Goal: Information Seeking & Learning: Learn about a topic

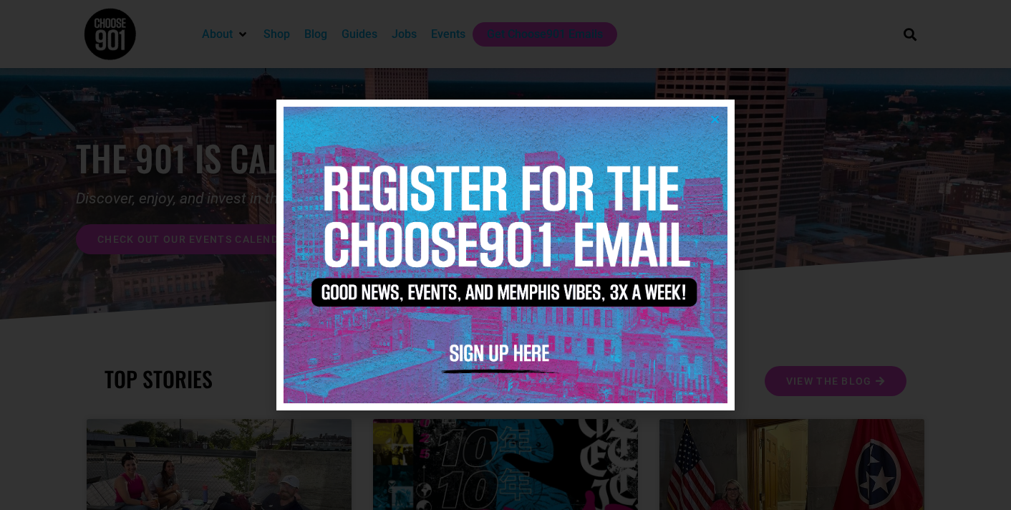
click at [714, 116] on icon "Close" at bounding box center [715, 119] width 11 height 11
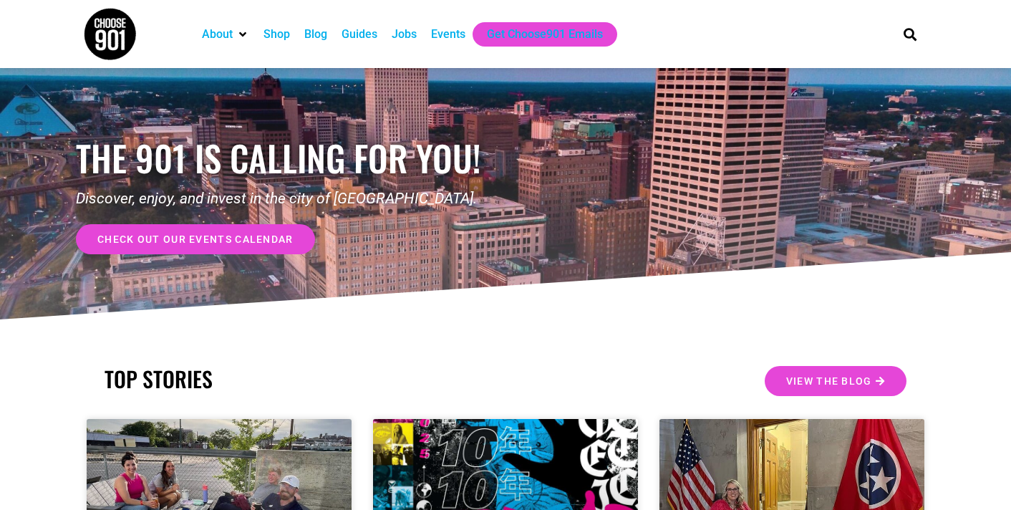
click at [414, 32] on div "Jobs" at bounding box center [404, 34] width 25 height 17
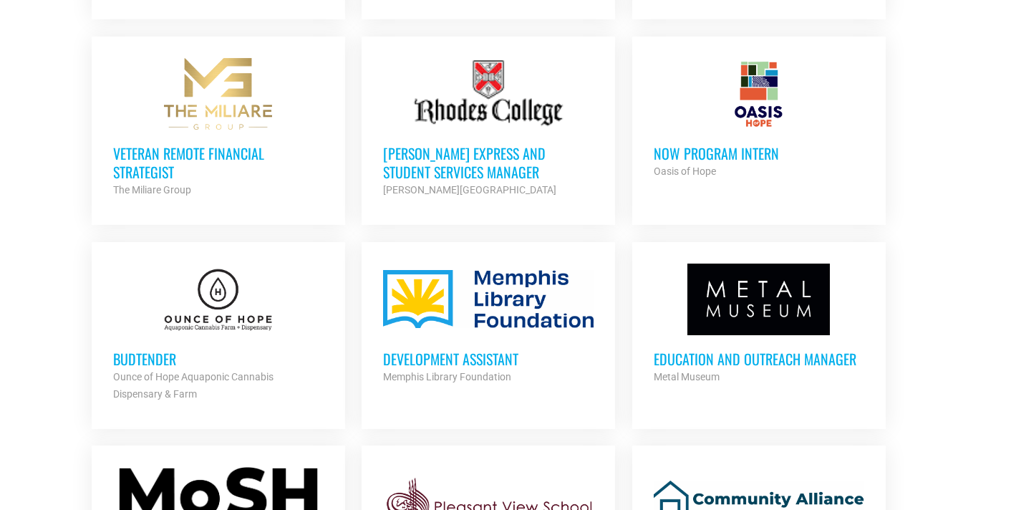
scroll to position [1234, 0]
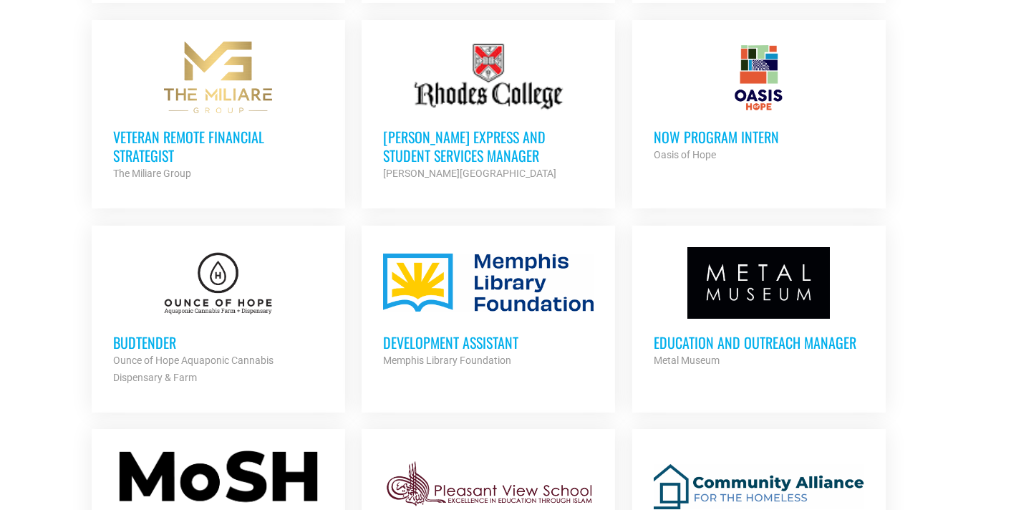
click at [728, 335] on h3 "Education and Outreach Manager" at bounding box center [759, 342] width 211 height 19
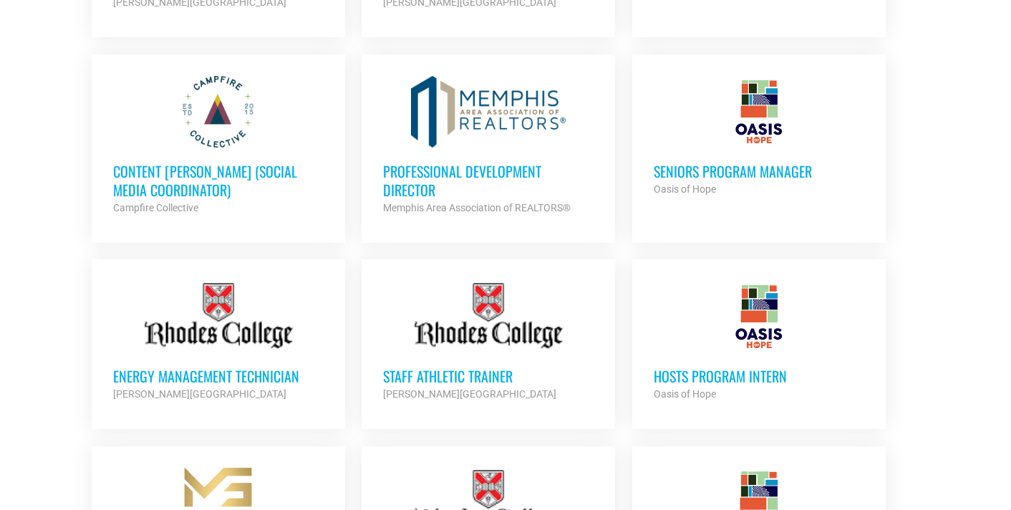
scroll to position [851, 0]
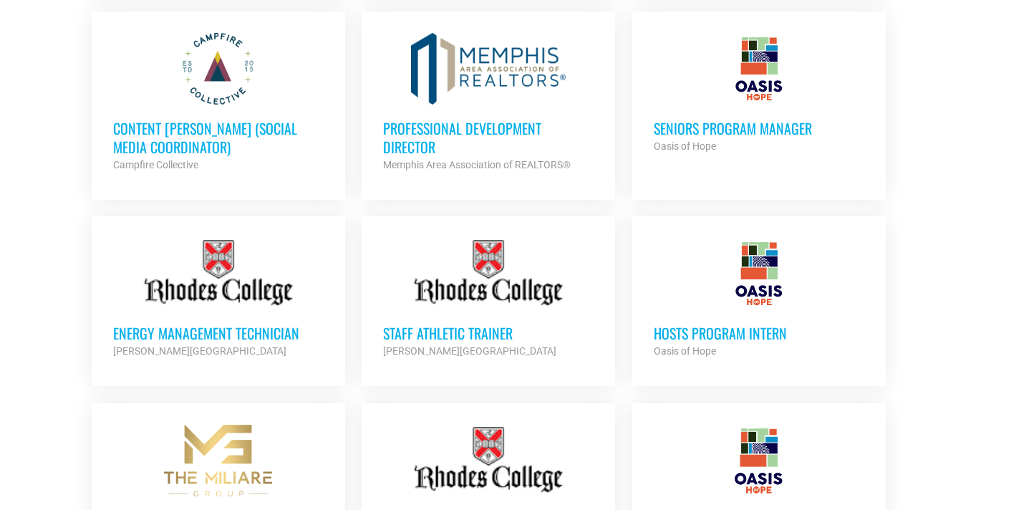
click at [187, 129] on h3 "Content [PERSON_NAME] (Social Media Coordinator)" at bounding box center [218, 137] width 211 height 37
click at [422, 129] on h3 "Professional Development Director" at bounding box center [488, 137] width 211 height 37
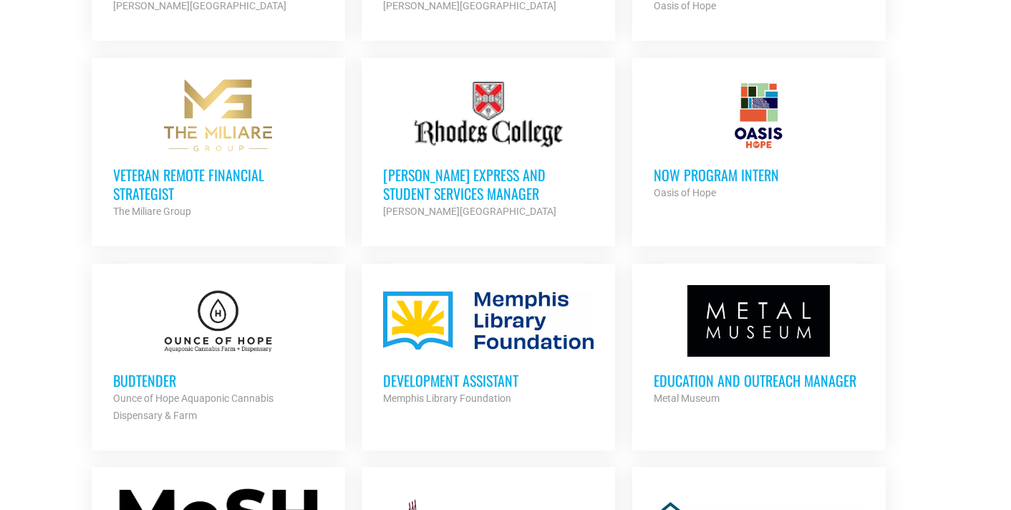
scroll to position [1222, 0]
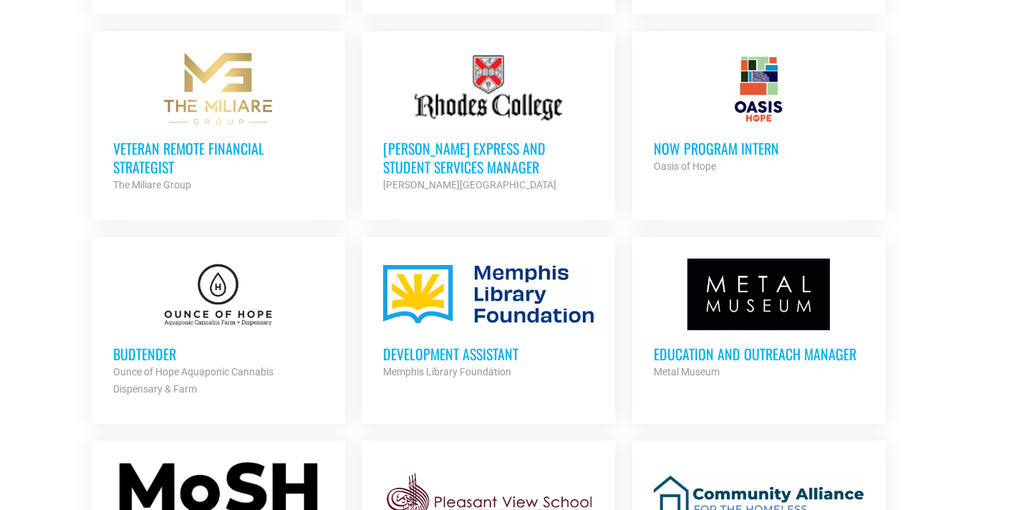
click at [465, 350] on h3 "Development Assistant" at bounding box center [488, 353] width 211 height 19
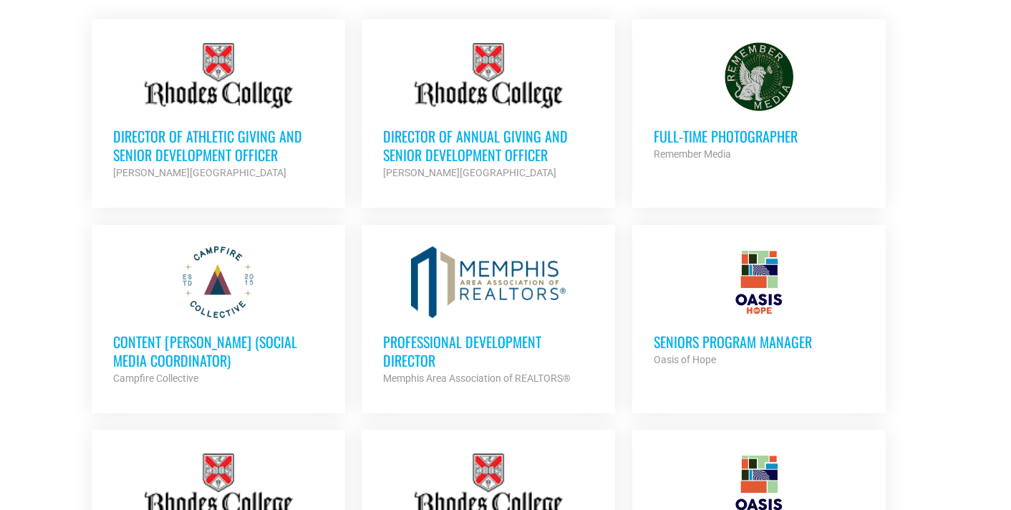
scroll to position [611, 0]
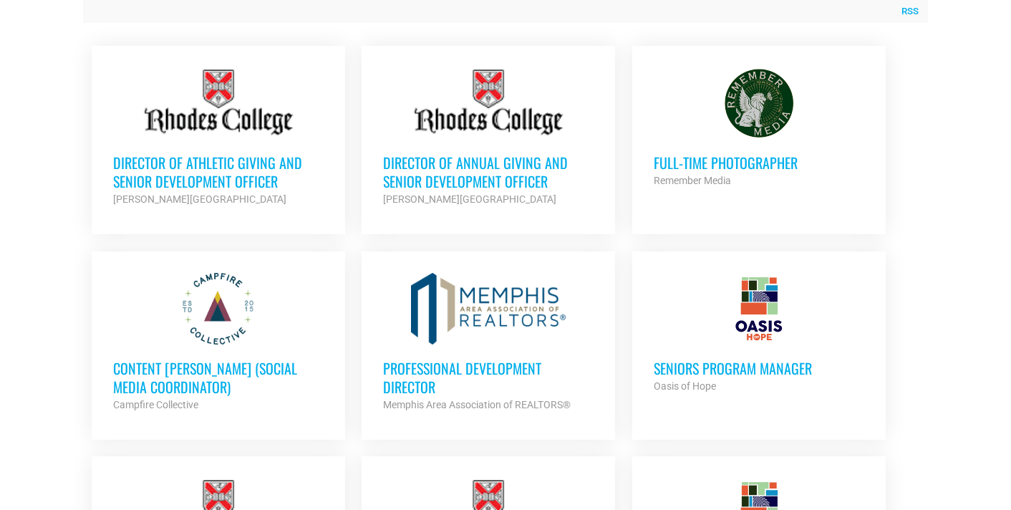
click at [711, 374] on h3 "Seniors Program Manager" at bounding box center [759, 368] width 211 height 19
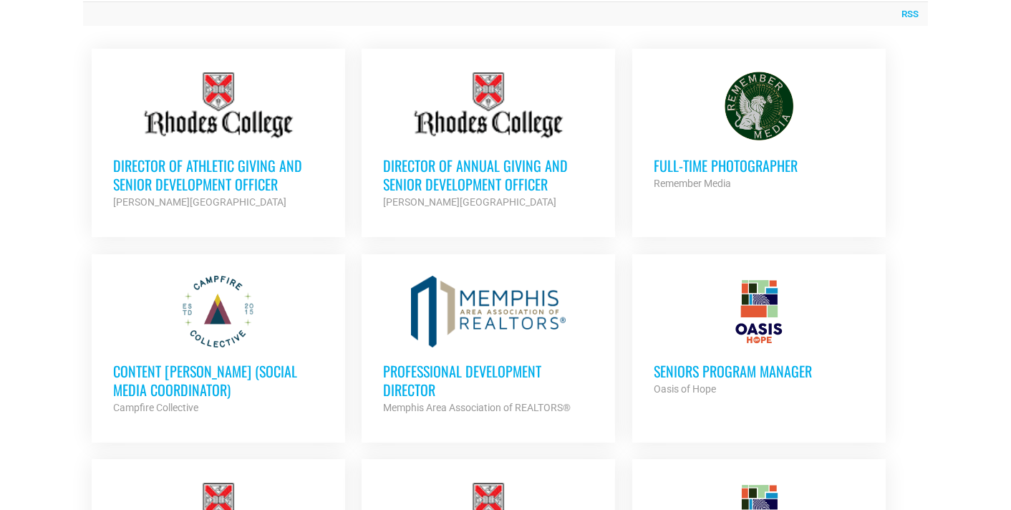
click at [200, 171] on h3 "Director of Athletic Giving and Senior Development Officer" at bounding box center [218, 174] width 211 height 37
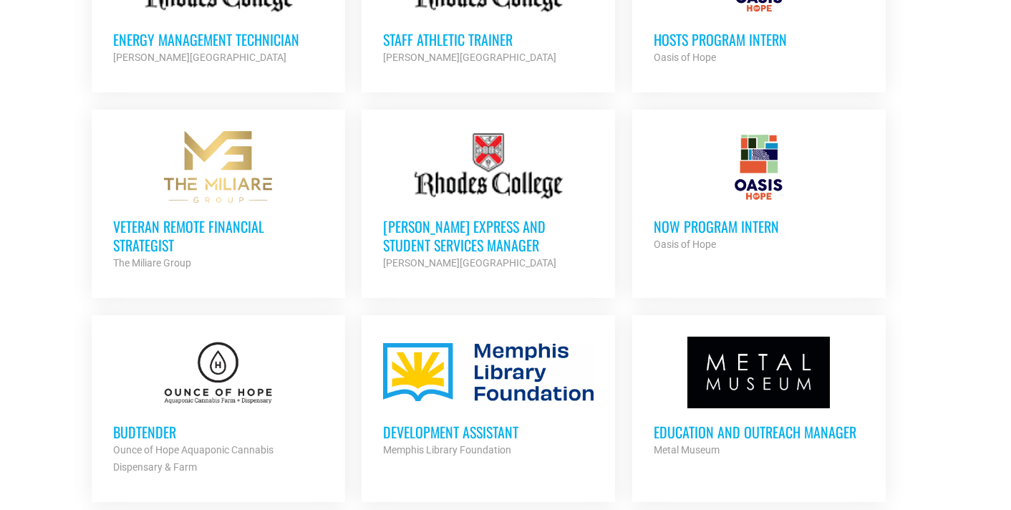
scroll to position [1144, 0]
click at [175, 228] on h3 "Veteran Remote Financial Strategist" at bounding box center [218, 235] width 211 height 37
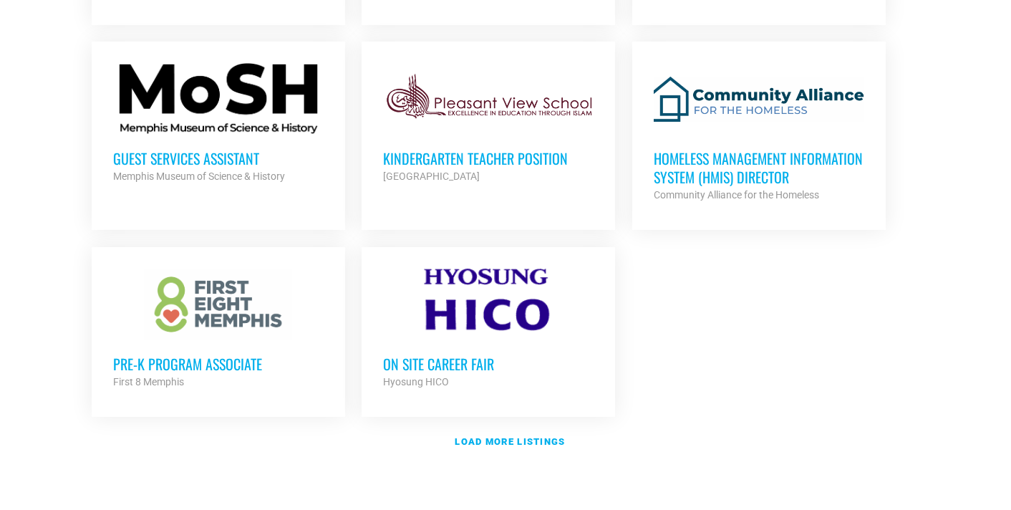
scroll to position [1645, 0]
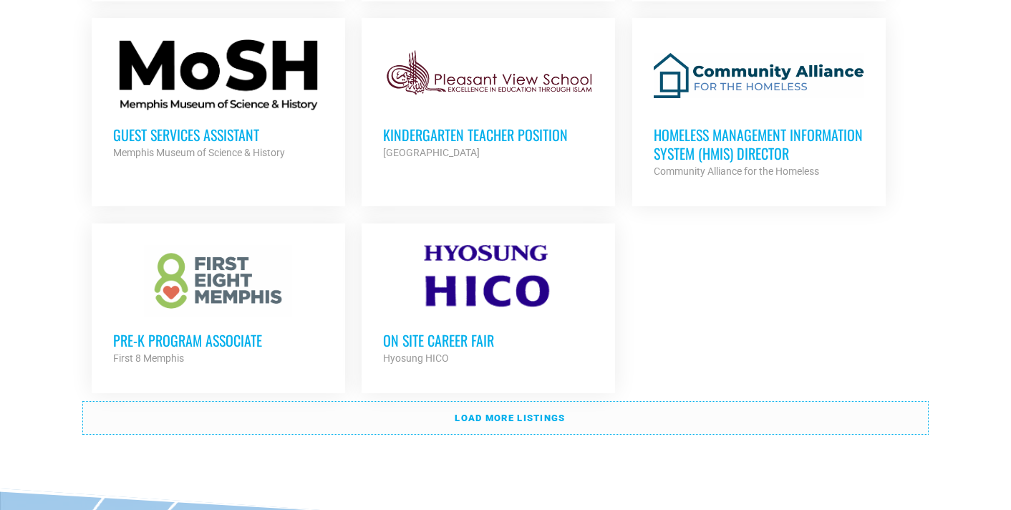
drag, startPoint x: 488, startPoint y: 412, endPoint x: 362, endPoint y: 387, distance: 127.9
click at [488, 412] on strong "Load more listings" at bounding box center [510, 417] width 110 height 11
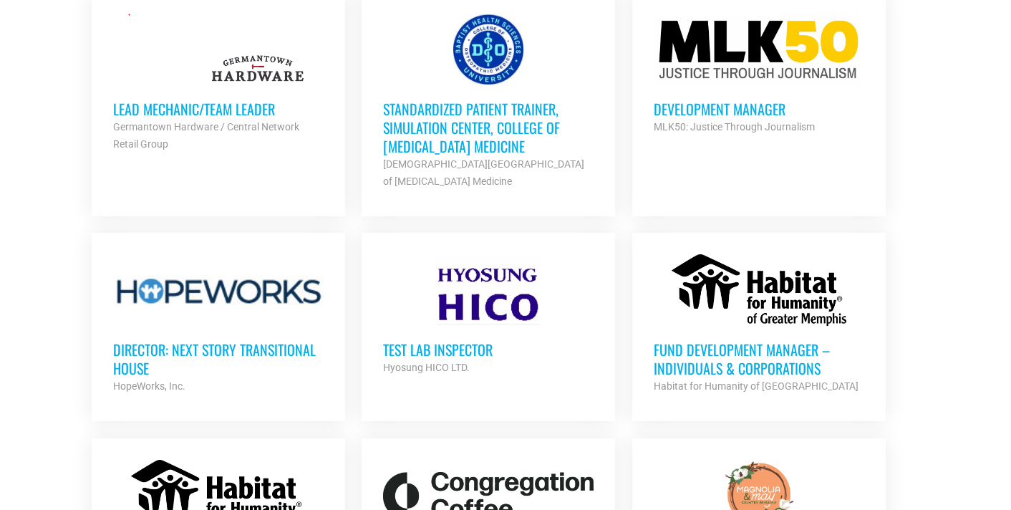
scroll to position [2288, 0]
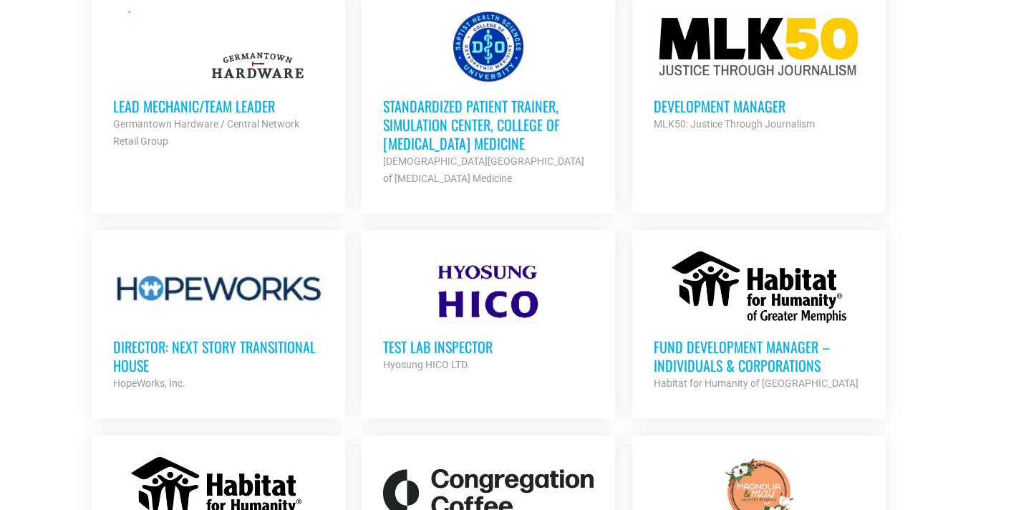
click at [717, 101] on h3 "Development Manager" at bounding box center [759, 106] width 211 height 19
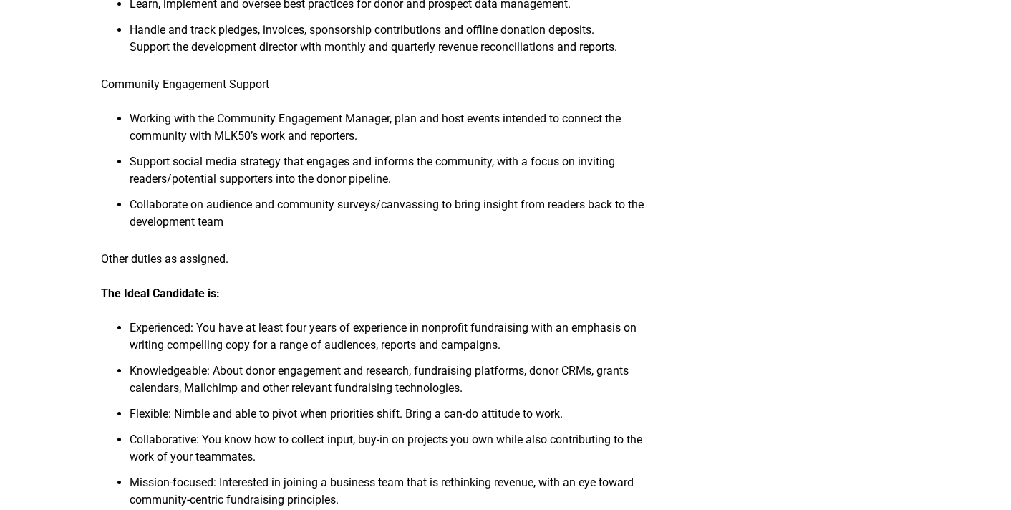
scroll to position [1158, 0]
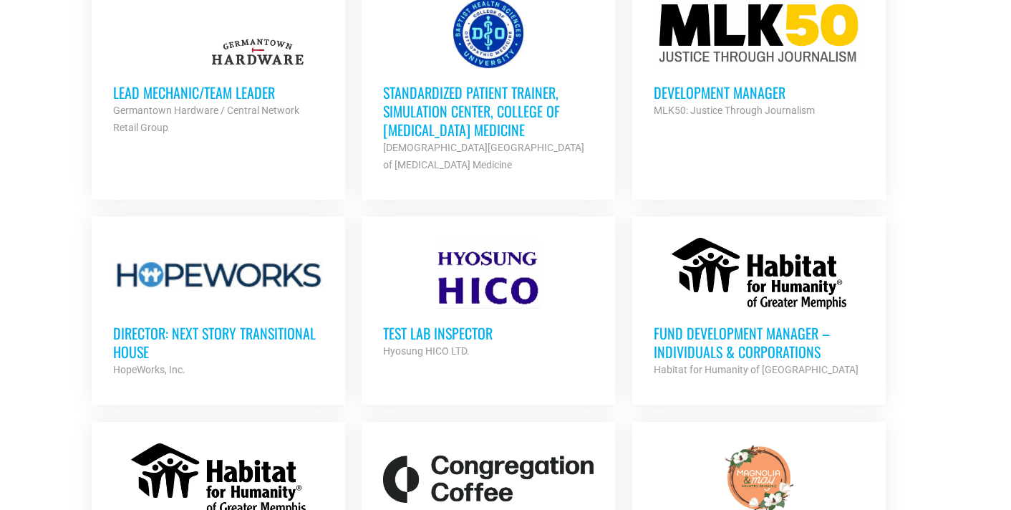
scroll to position [2303, 0]
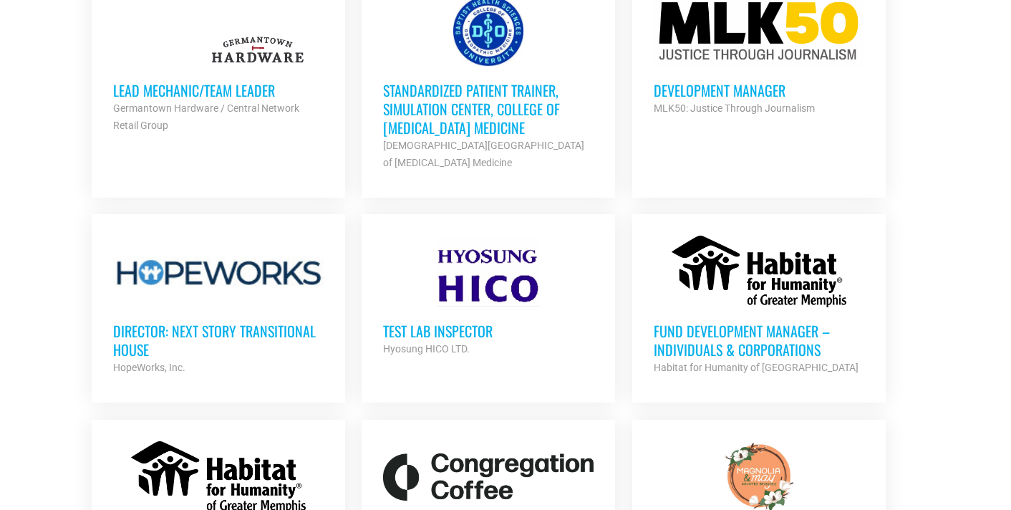
click at [716, 324] on h3 "Fund Development Manager – Individuals & Corporations" at bounding box center [759, 339] width 211 height 37
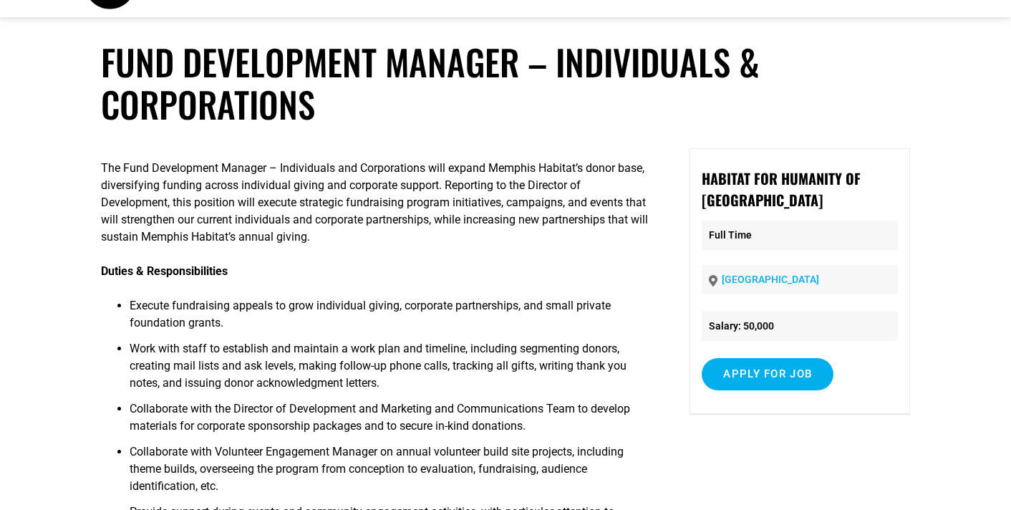
scroll to position [62, 0]
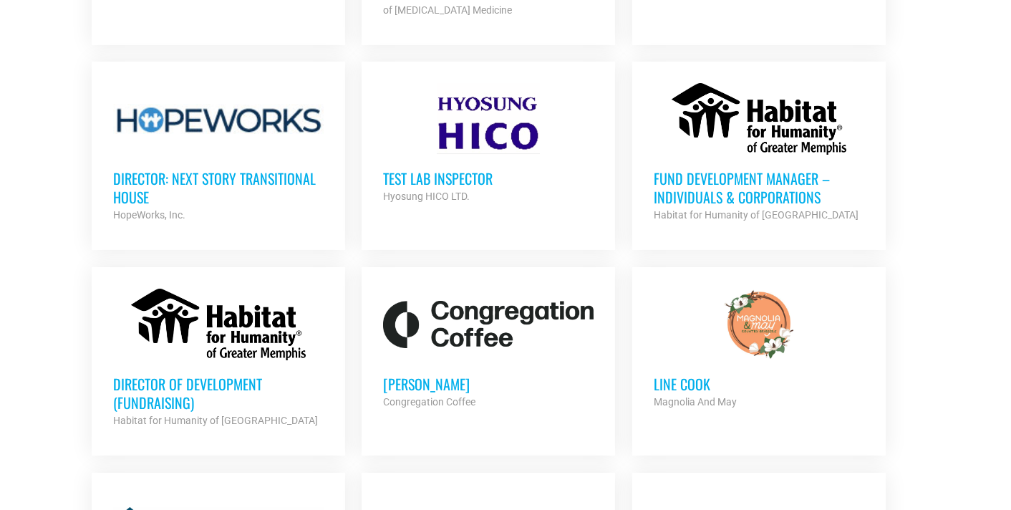
scroll to position [2481, 0]
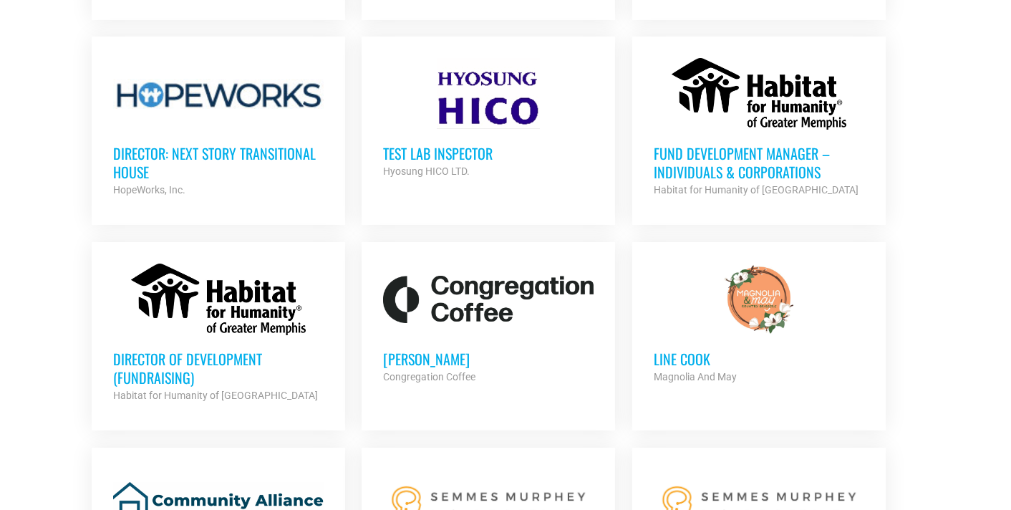
click at [207, 352] on h3 "Director of Development (Fundraising)" at bounding box center [218, 367] width 211 height 37
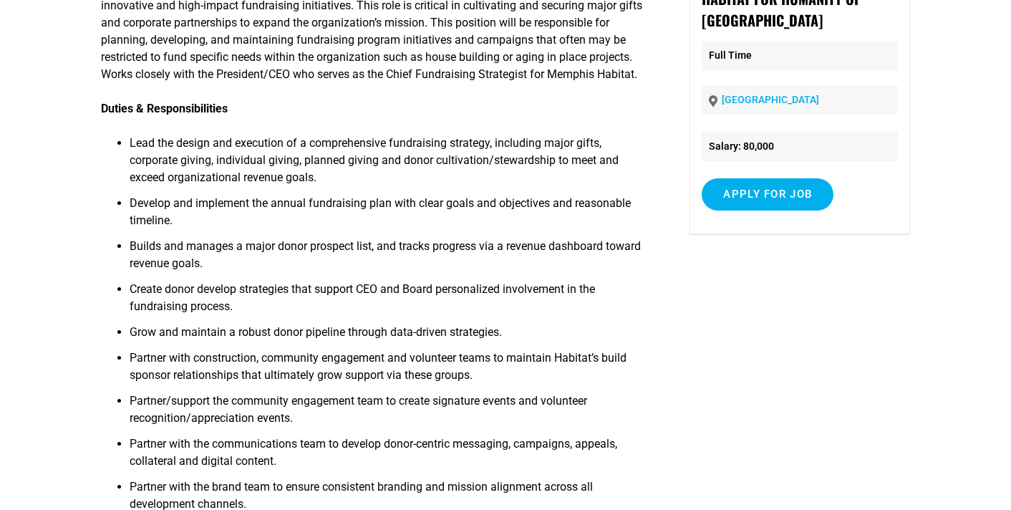
scroll to position [206, 0]
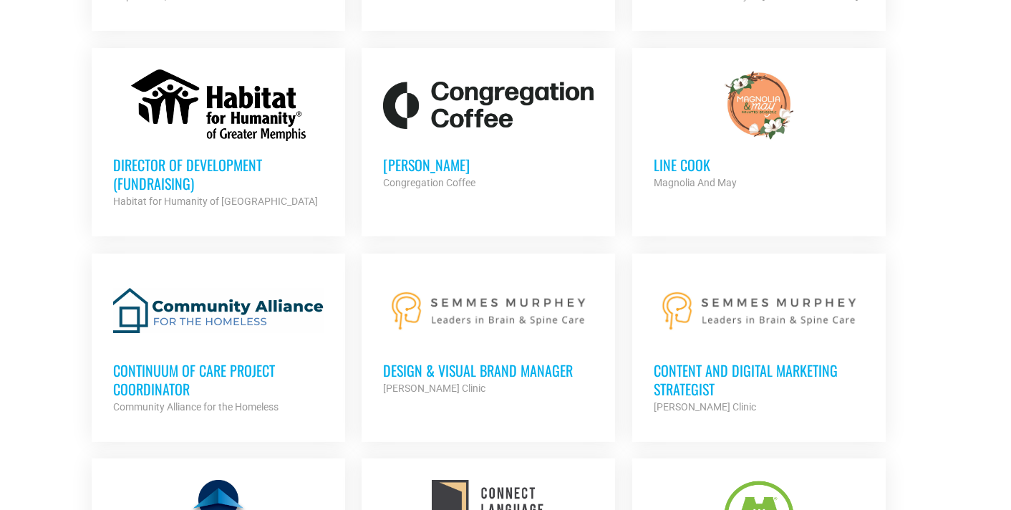
scroll to position [2717, 0]
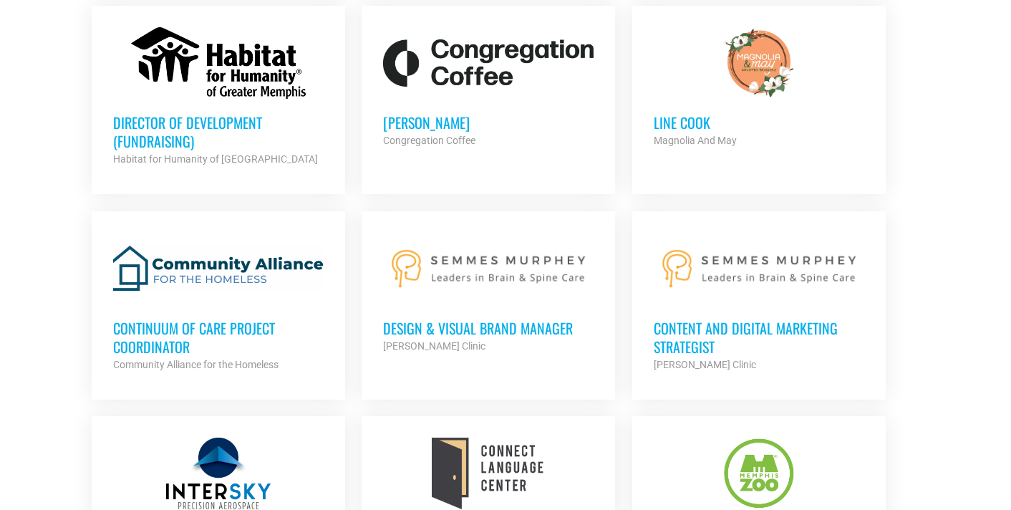
click at [146, 319] on h3 "Continuum of Care Project Coordinator" at bounding box center [218, 337] width 211 height 37
click at [417, 319] on h3 "Design & Visual Brand Manager" at bounding box center [488, 328] width 211 height 19
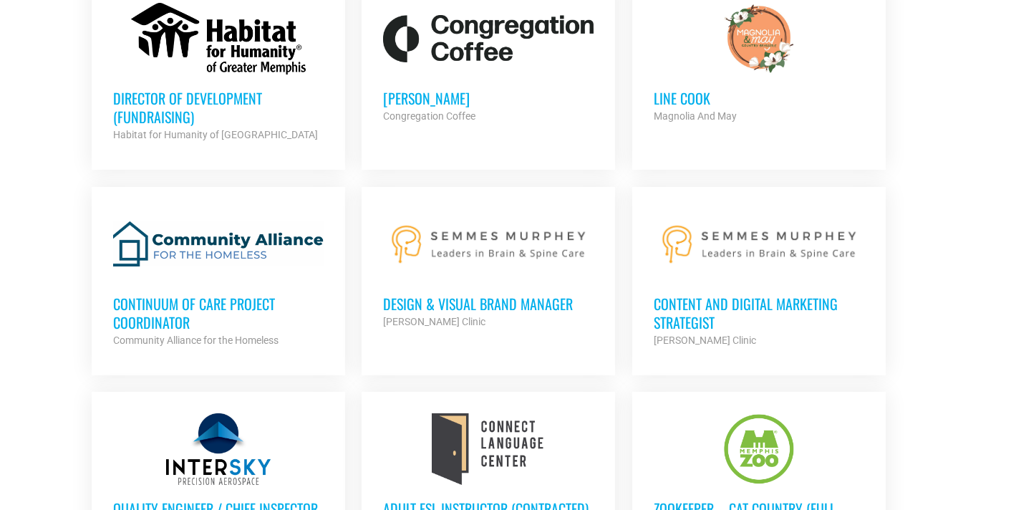
scroll to position [2751, 0]
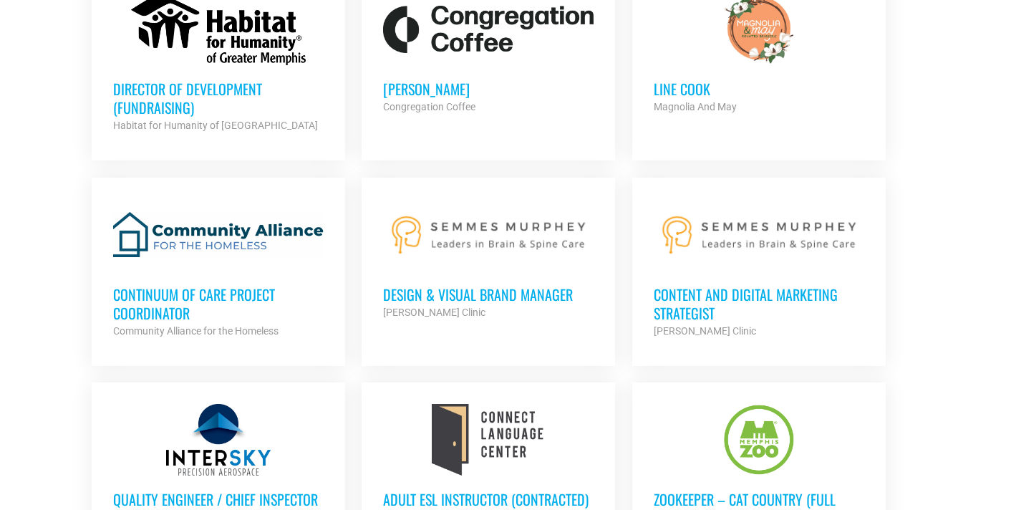
click at [672, 290] on h3 "Content and Digital Marketing Strategist" at bounding box center [759, 303] width 211 height 37
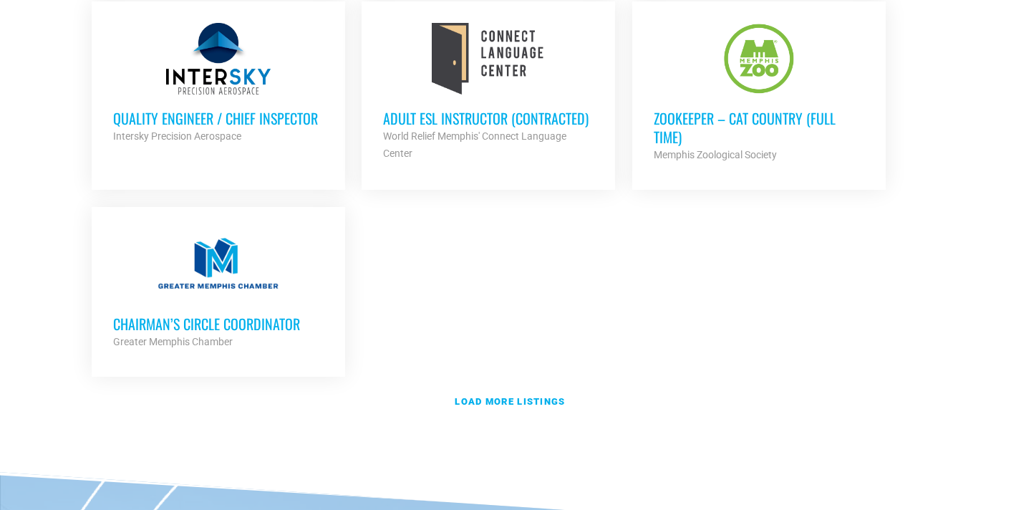
scroll to position [3137, 0]
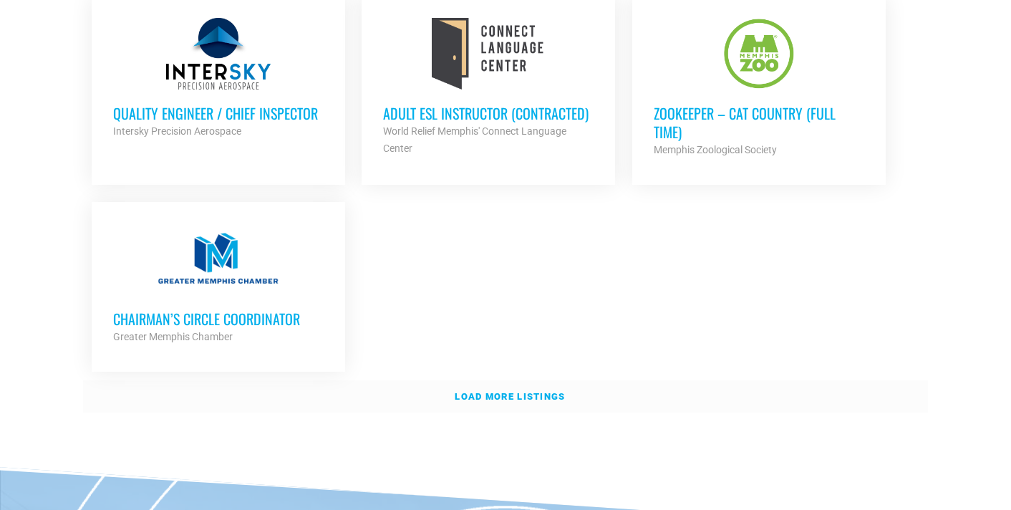
click at [498, 391] on strong "Load more listings" at bounding box center [510, 396] width 110 height 11
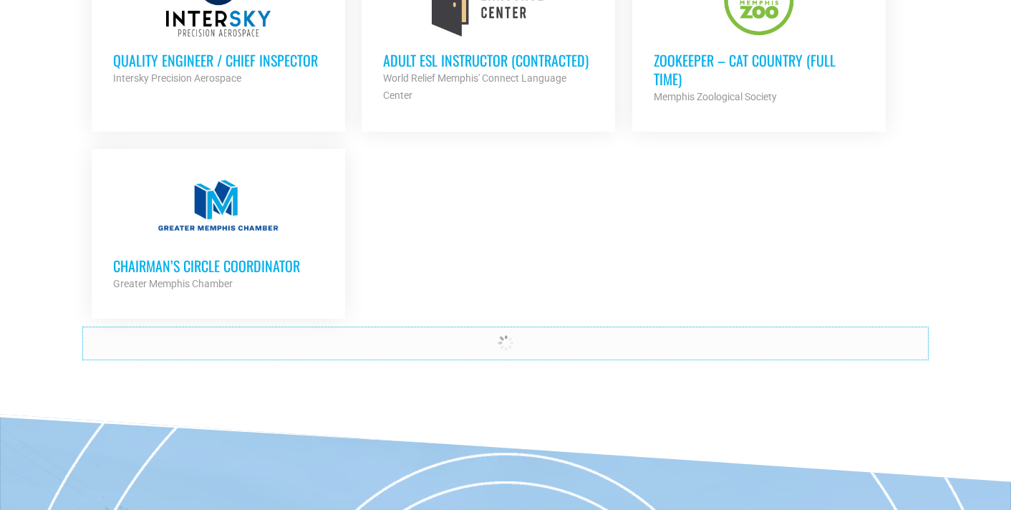
scroll to position [3200, 0]
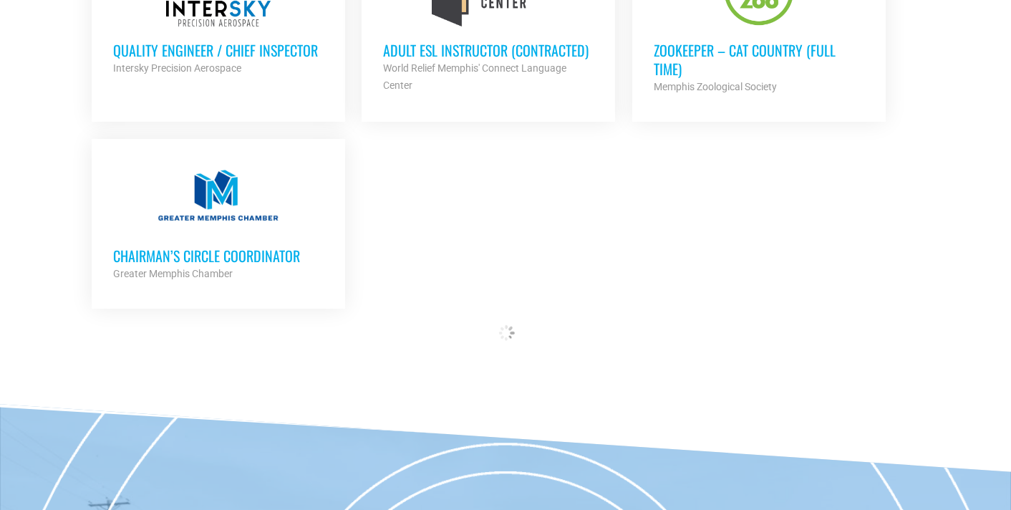
click at [199, 246] on h3 "Chairman’s Circle Coordinator" at bounding box center [218, 255] width 211 height 19
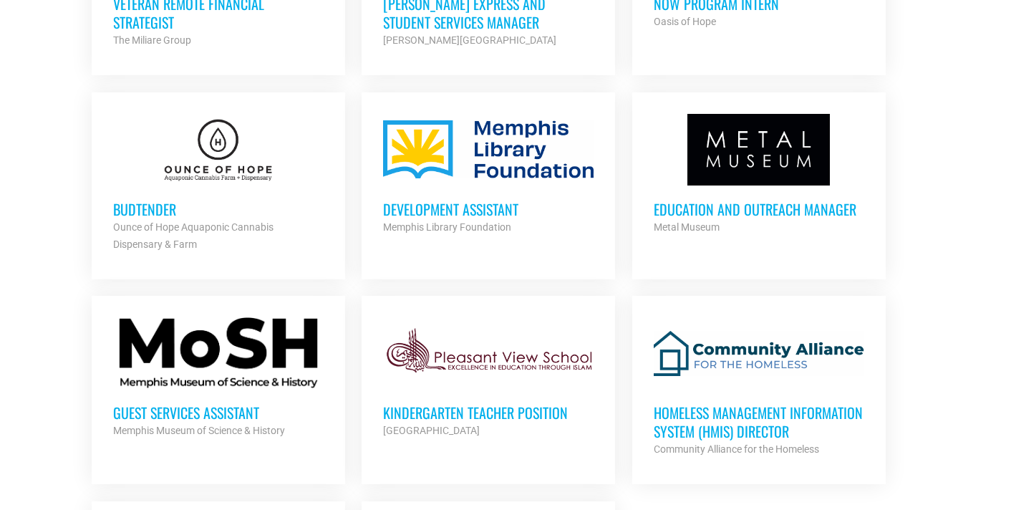
scroll to position [1368, 0]
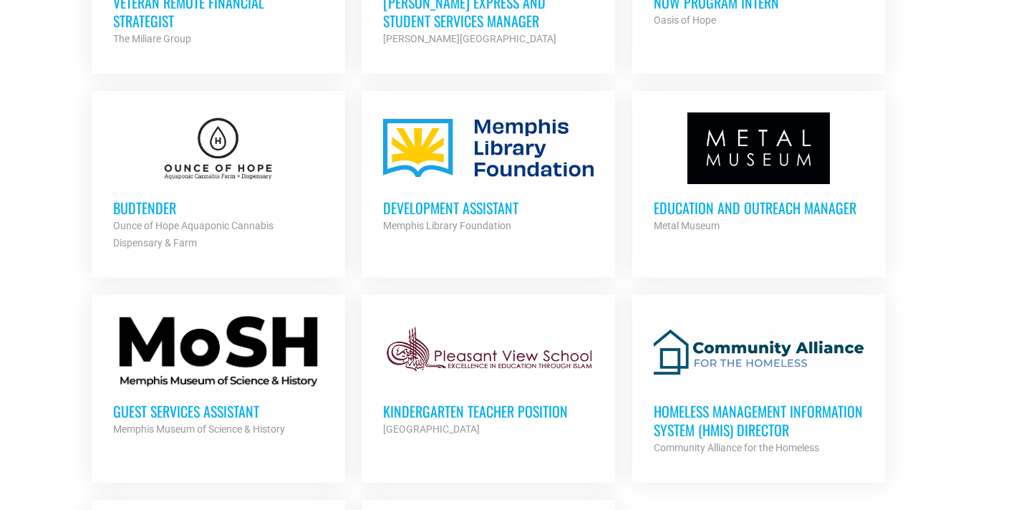
click at [432, 204] on h3 "Development Assistant" at bounding box center [488, 207] width 211 height 19
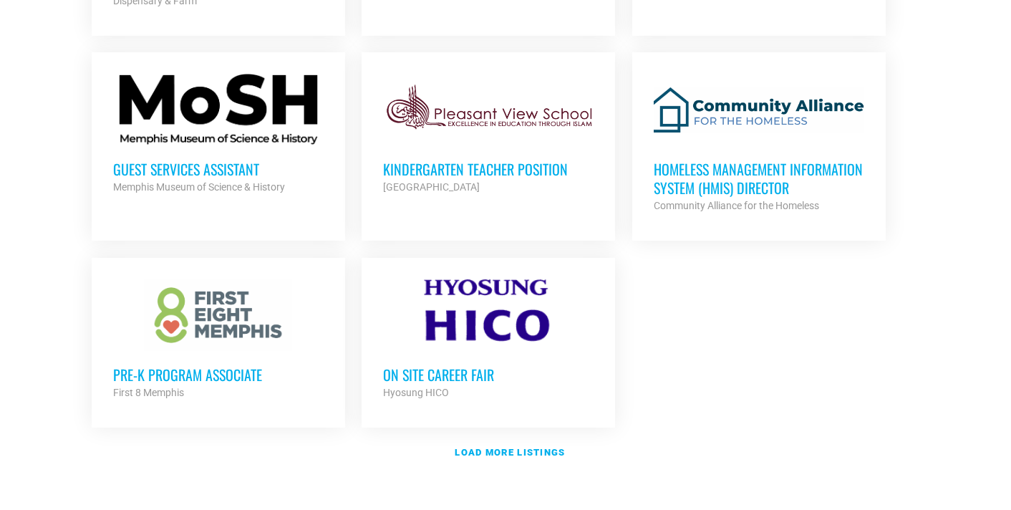
scroll to position [1669, 0]
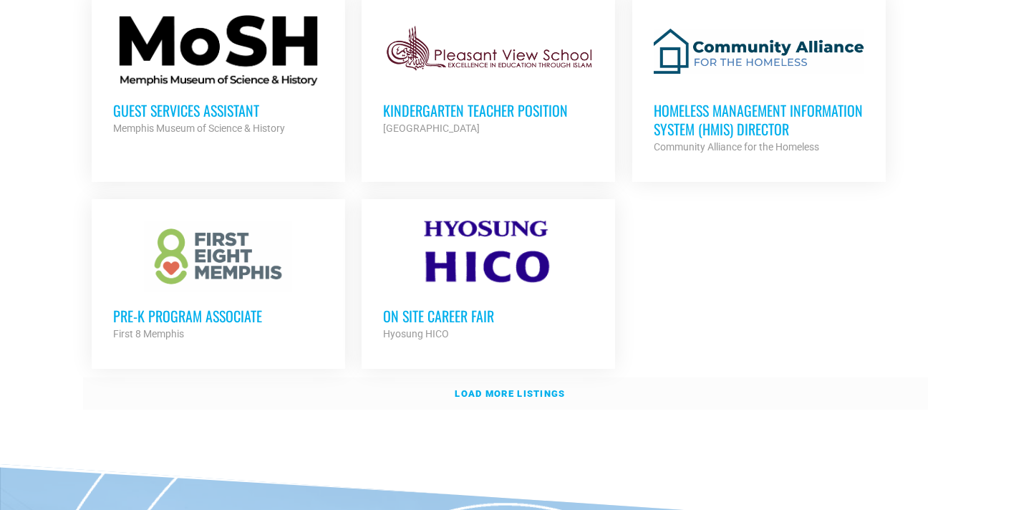
click at [498, 390] on strong "Load more listings" at bounding box center [510, 393] width 110 height 11
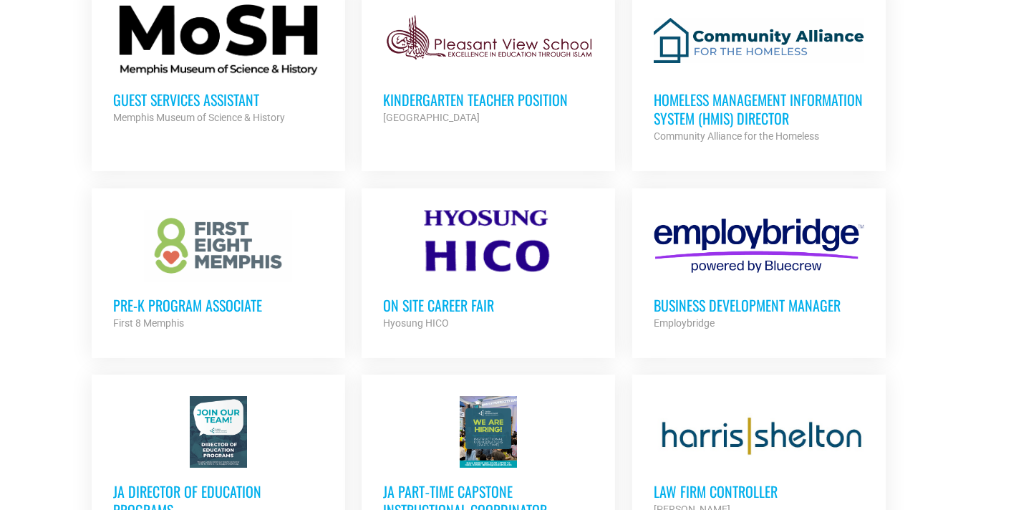
scroll to position [1682, 0]
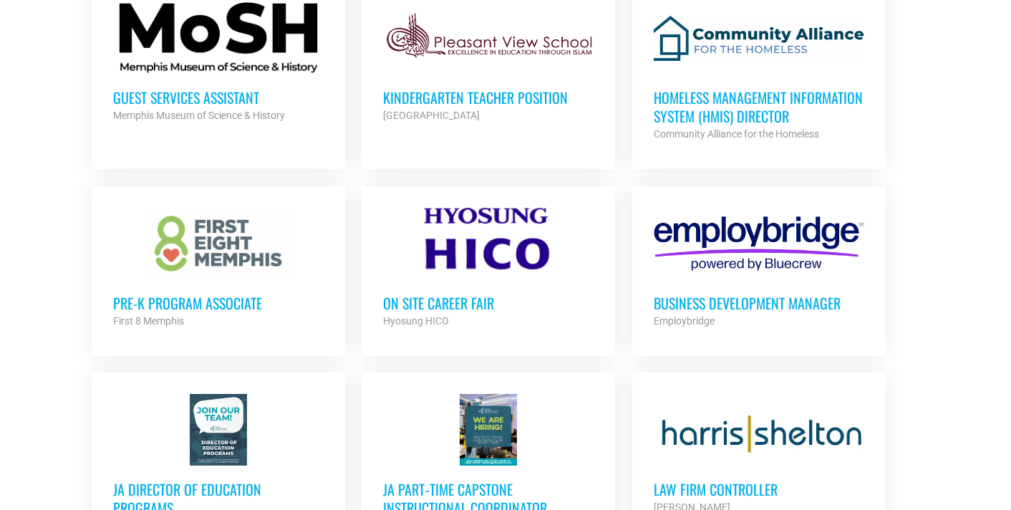
click at [700, 112] on h3 "Homeless Management Information System (HMIS) Director" at bounding box center [759, 106] width 211 height 37
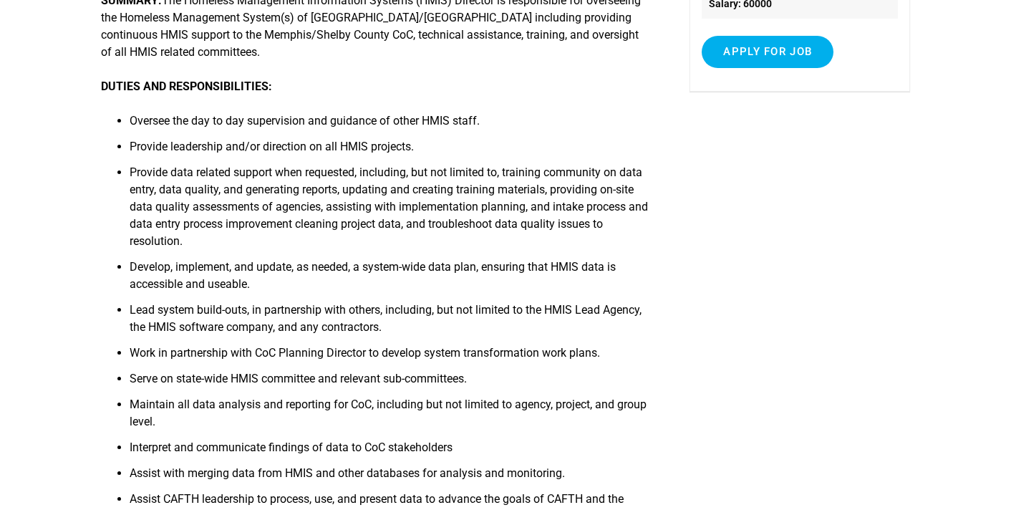
scroll to position [405, 0]
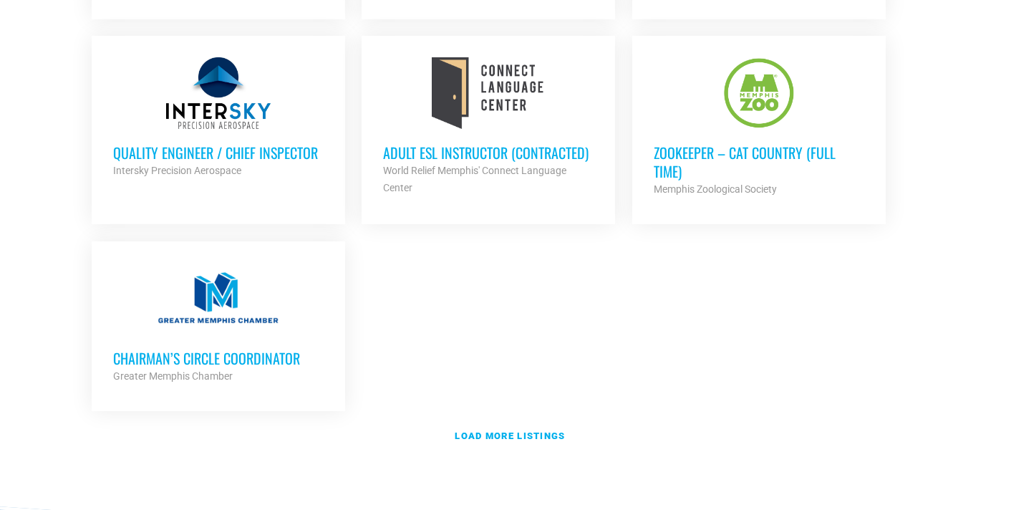
scroll to position [3106, 0]
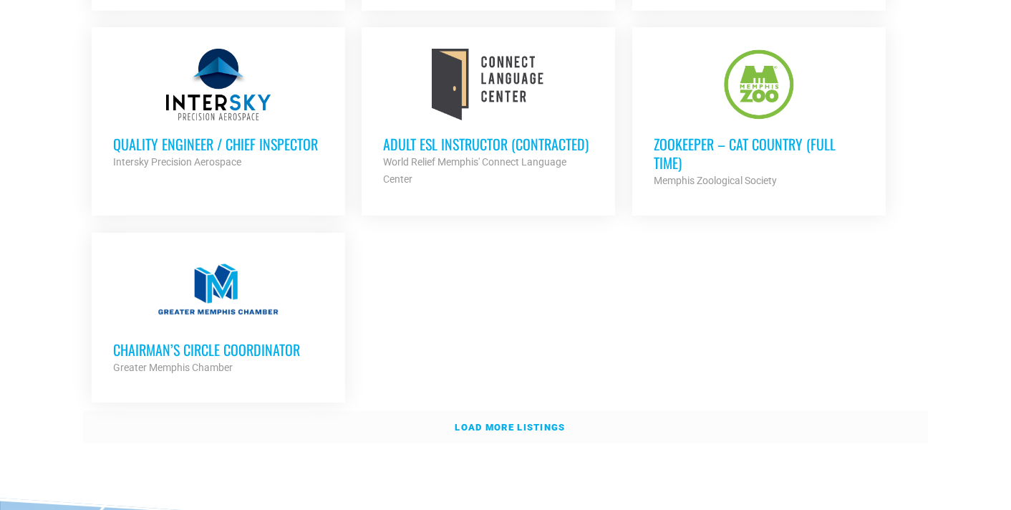
click at [473, 422] on strong "Load more listings" at bounding box center [510, 427] width 110 height 11
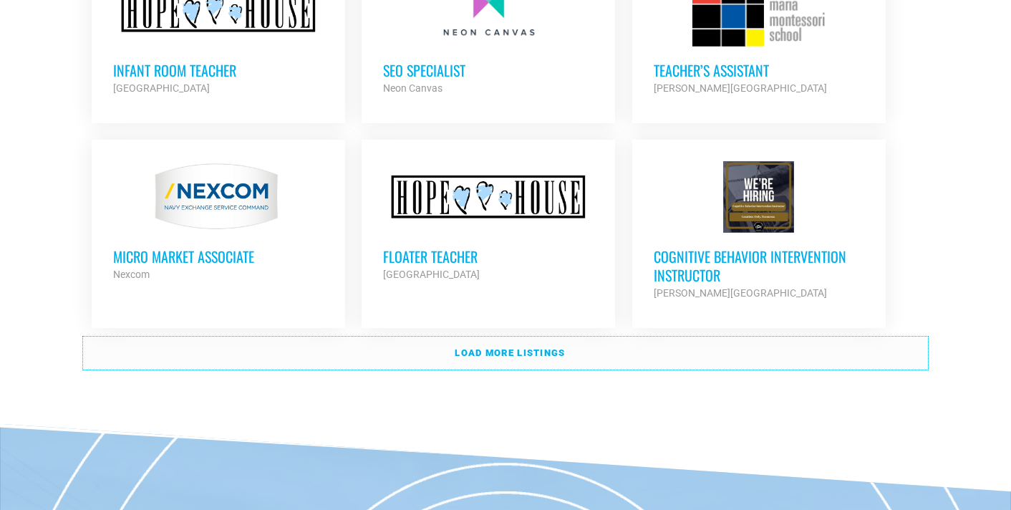
scroll to position [4482, 0]
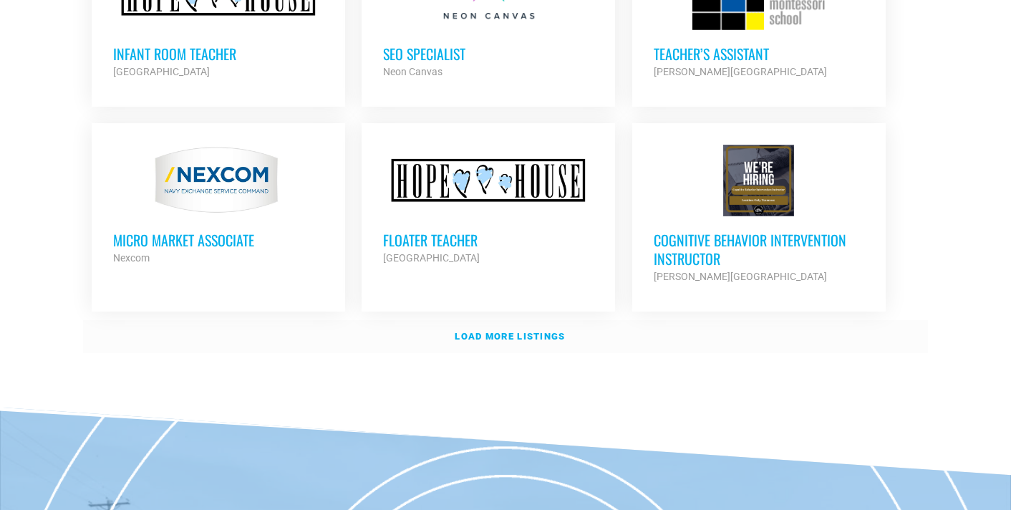
click at [508, 331] on strong "Load more listings" at bounding box center [510, 336] width 110 height 11
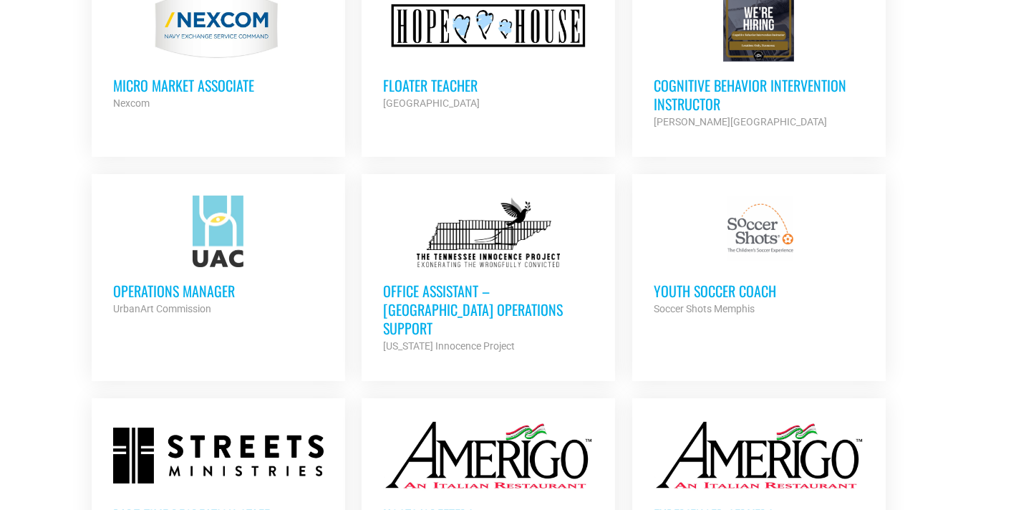
scroll to position [4640, 0]
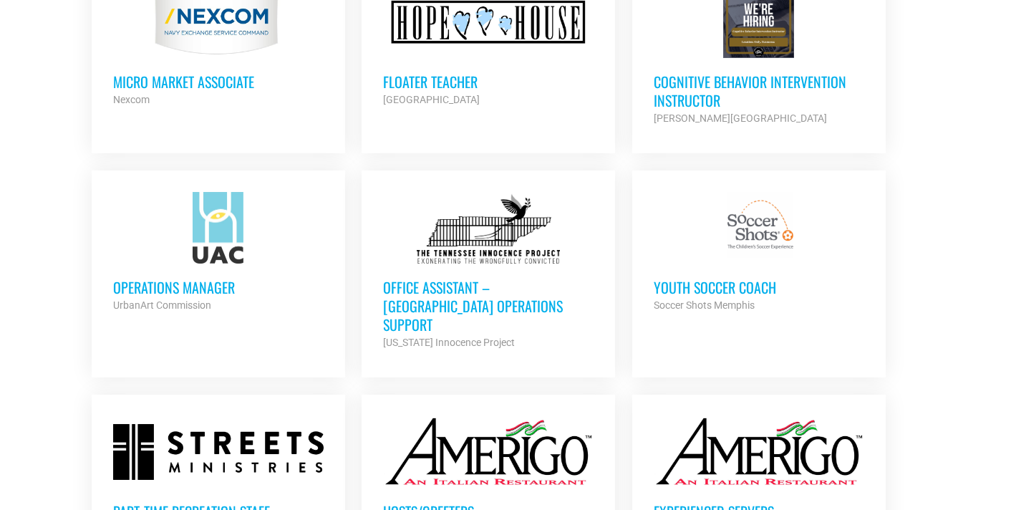
click at [173, 278] on h3 "Operations Manager" at bounding box center [218, 287] width 211 height 19
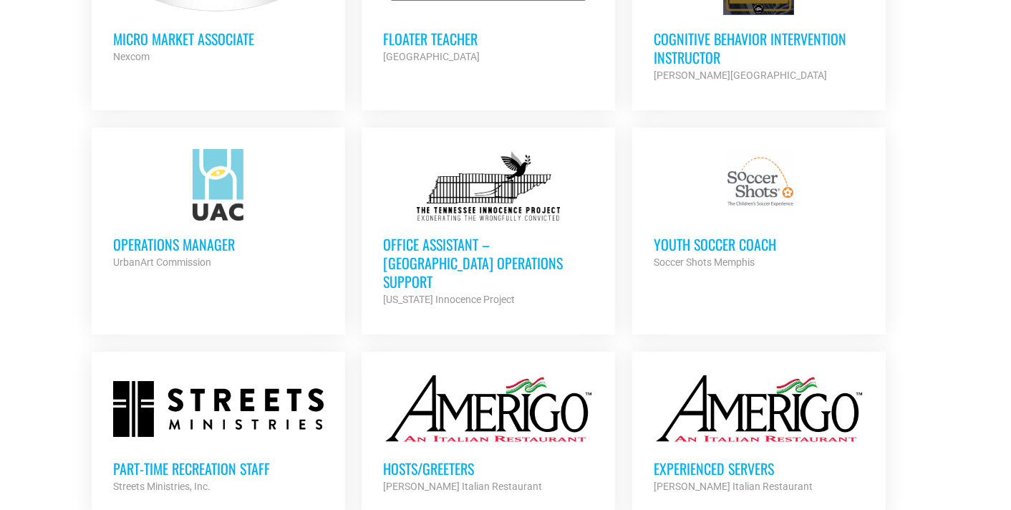
scroll to position [4701, 0]
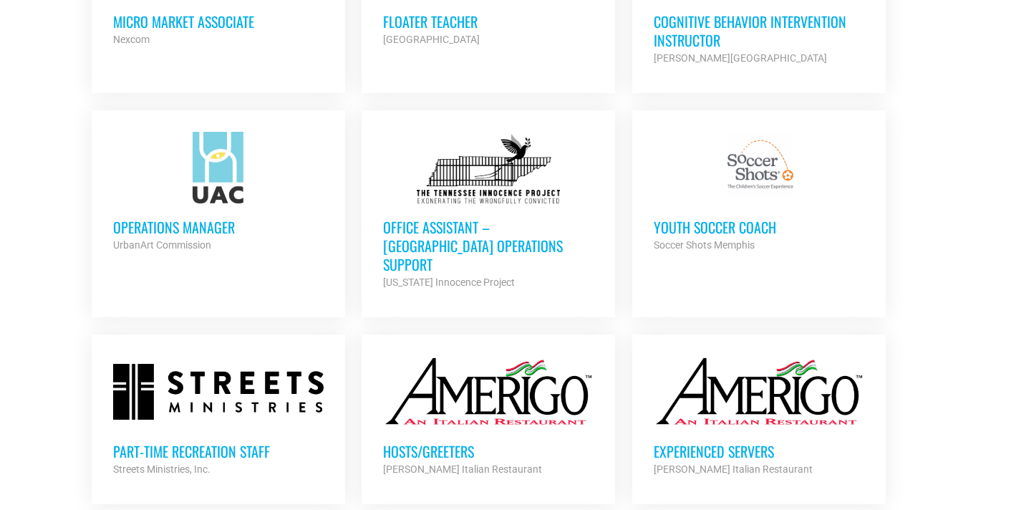
click at [458, 218] on h3 "Office Assistant – [GEOGRAPHIC_DATA] Operations Support" at bounding box center [488, 246] width 211 height 56
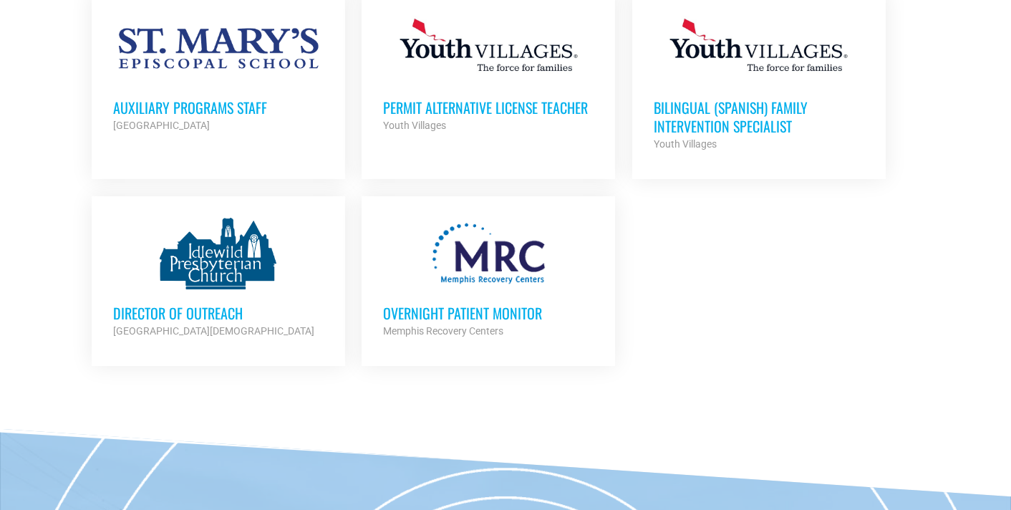
scroll to position [5675, 0]
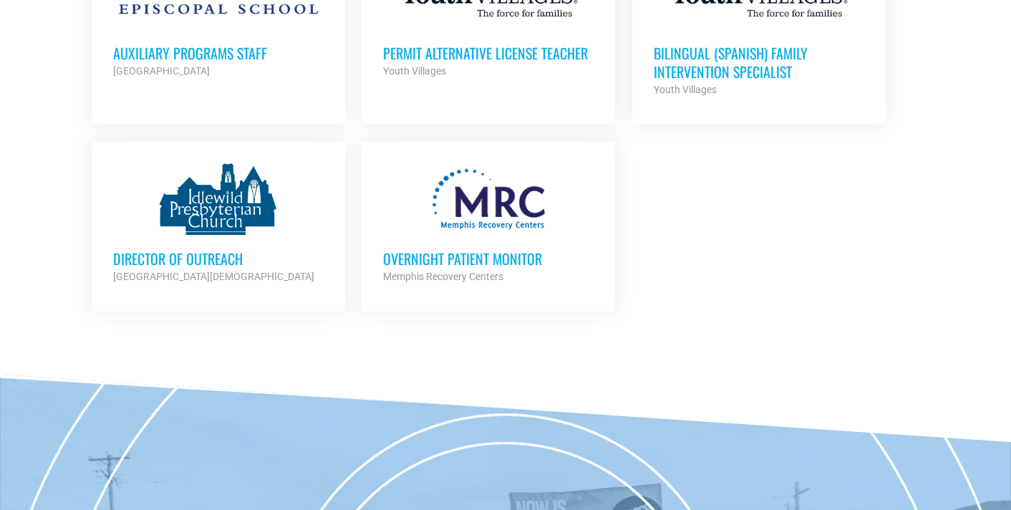
click at [182, 249] on h3 "Director of Outreach" at bounding box center [218, 258] width 211 height 19
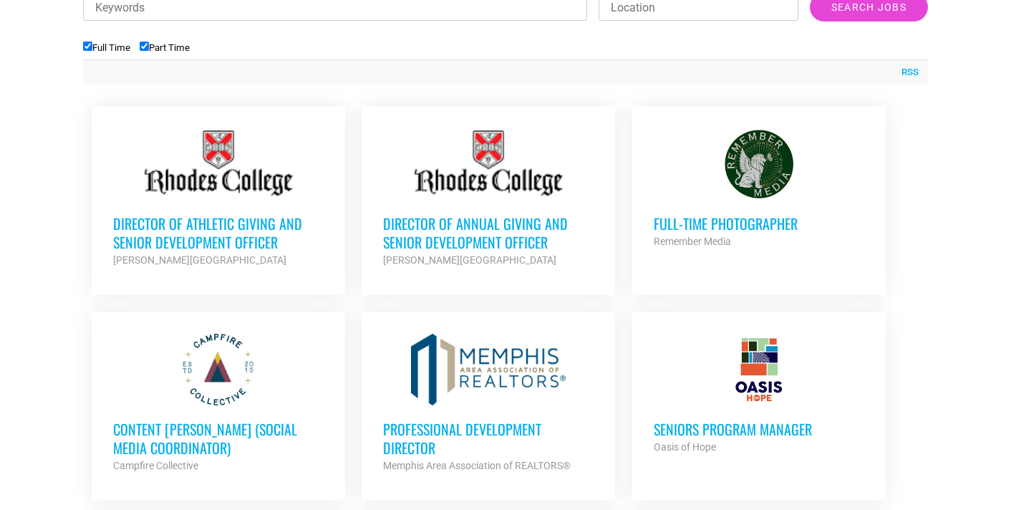
scroll to position [565, 0]
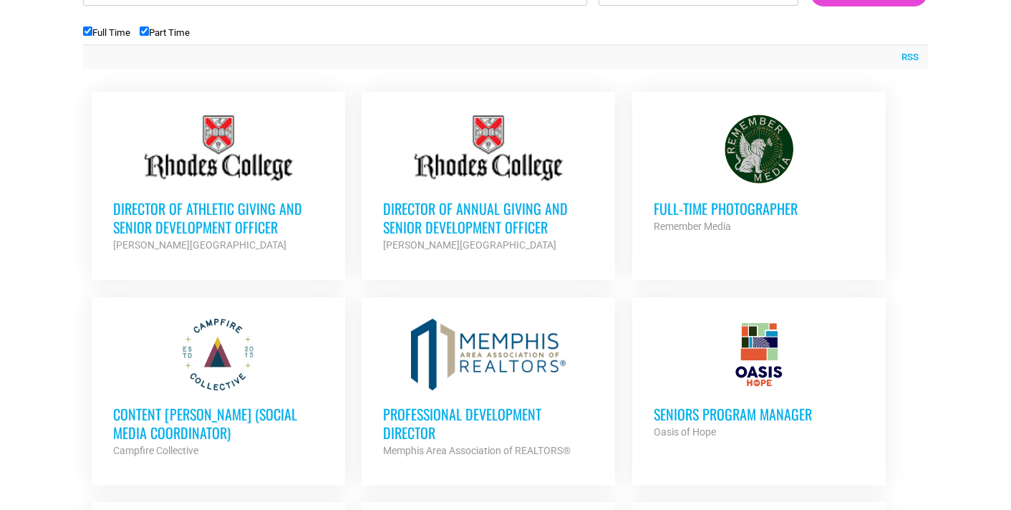
click at [406, 208] on h3 "Director of Annual Giving and Senior Development Officer" at bounding box center [488, 217] width 211 height 37
